Goal: Task Accomplishment & Management: Use online tool/utility

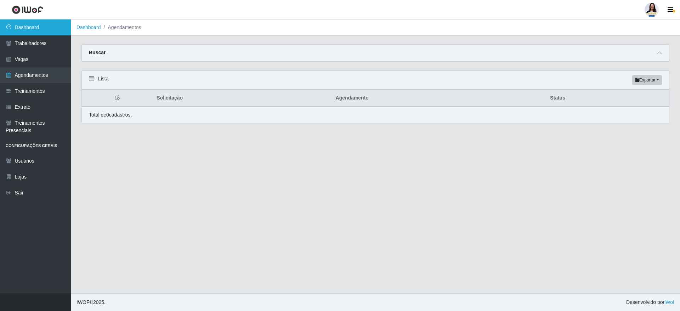
click at [45, 32] on link "Dashboard" at bounding box center [35, 27] width 71 height 16
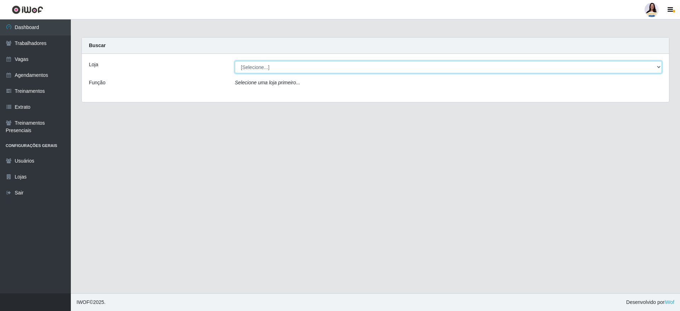
click at [257, 67] on select "[Selecione...] Atacado Vem - Loja 30 Laranjeiras Velha Atacado Vem - Loja 31 Sã…" at bounding box center [448, 67] width 427 height 12
select select "451"
click at [235, 61] on select "[Selecione...] Atacado Vem - Loja 30 Laranjeiras Velha Atacado Vem - Loja 31 Sã…" at bounding box center [448, 67] width 427 height 12
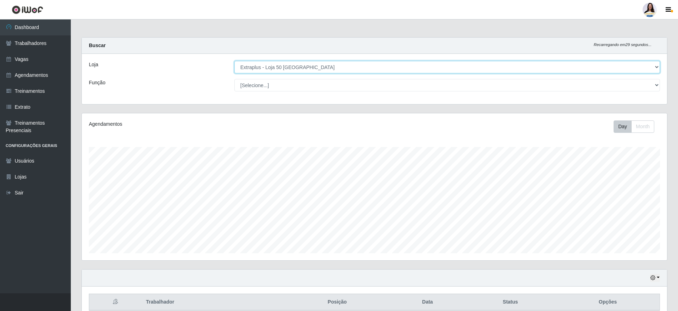
scroll to position [147, 585]
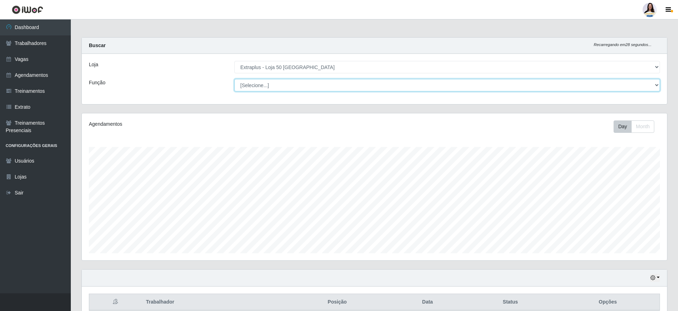
click at [300, 87] on select "[Selecione...] Repositor Repositor + Repositor ++" at bounding box center [447, 85] width 426 height 12
click at [301, 86] on select "[Selecione...] Repositor Repositor + Repositor ++" at bounding box center [447, 85] width 426 height 12
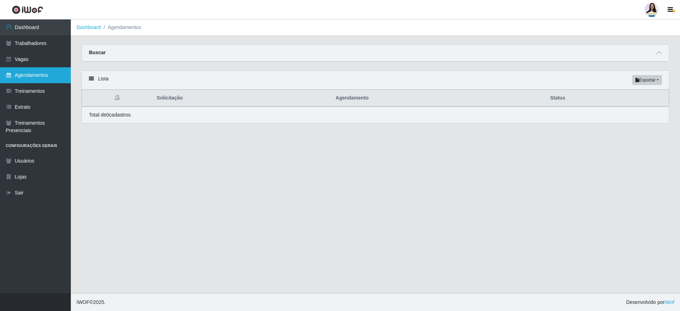
click at [40, 79] on link "Agendamentos" at bounding box center [35, 75] width 71 height 16
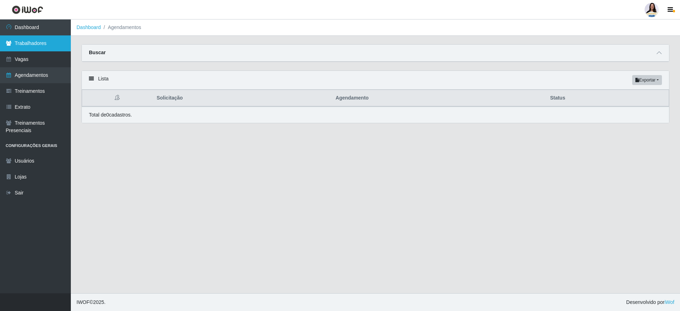
click at [38, 45] on link "Trabalhadores" at bounding box center [35, 43] width 71 height 16
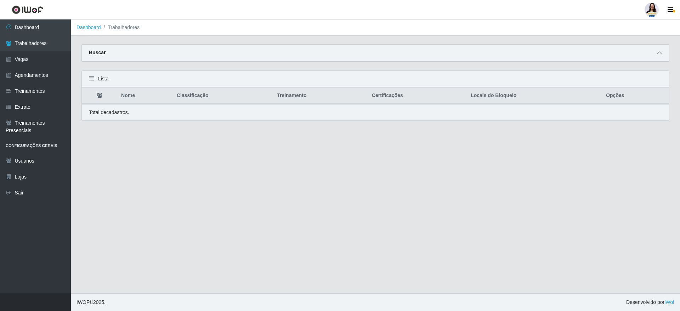
click at [660, 52] on icon at bounding box center [659, 52] width 5 height 5
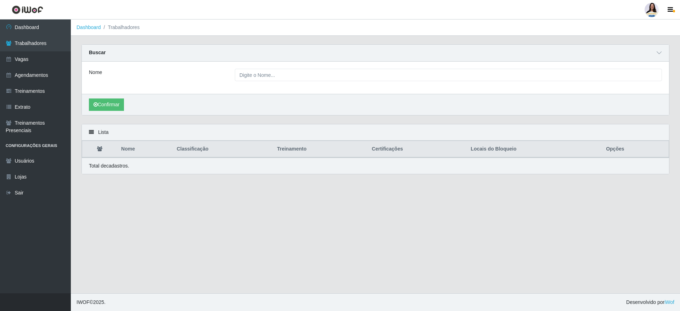
click at [362, 83] on div "Nome" at bounding box center [375, 78] width 587 height 32
click at [32, 56] on link "Vagas" at bounding box center [35, 59] width 71 height 16
